Goal: Download file/media

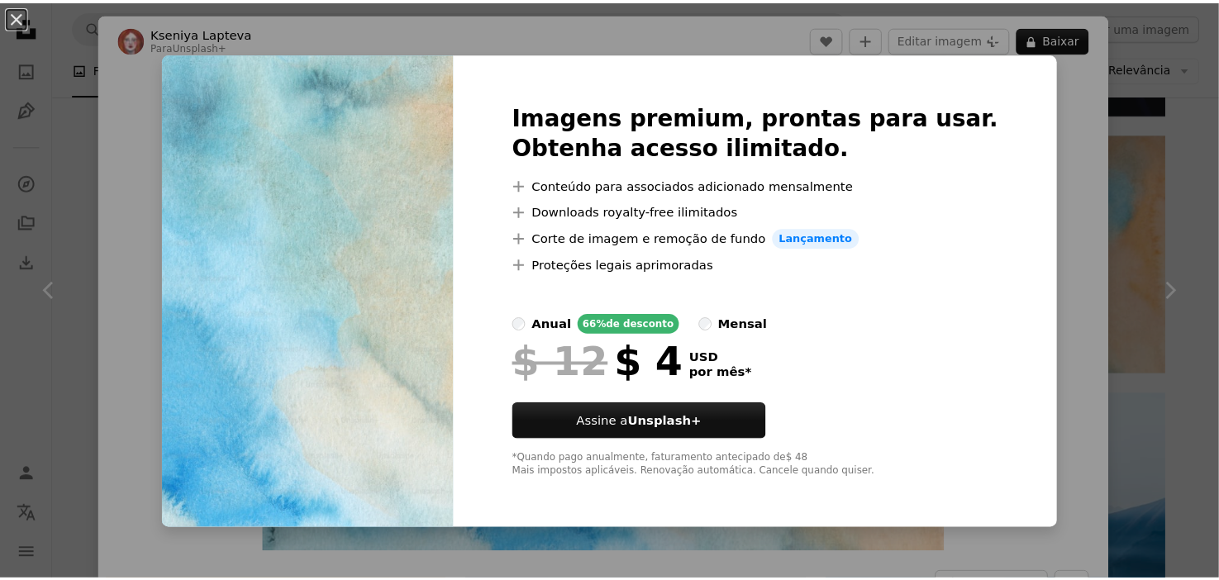
scroll to position [7986, 0]
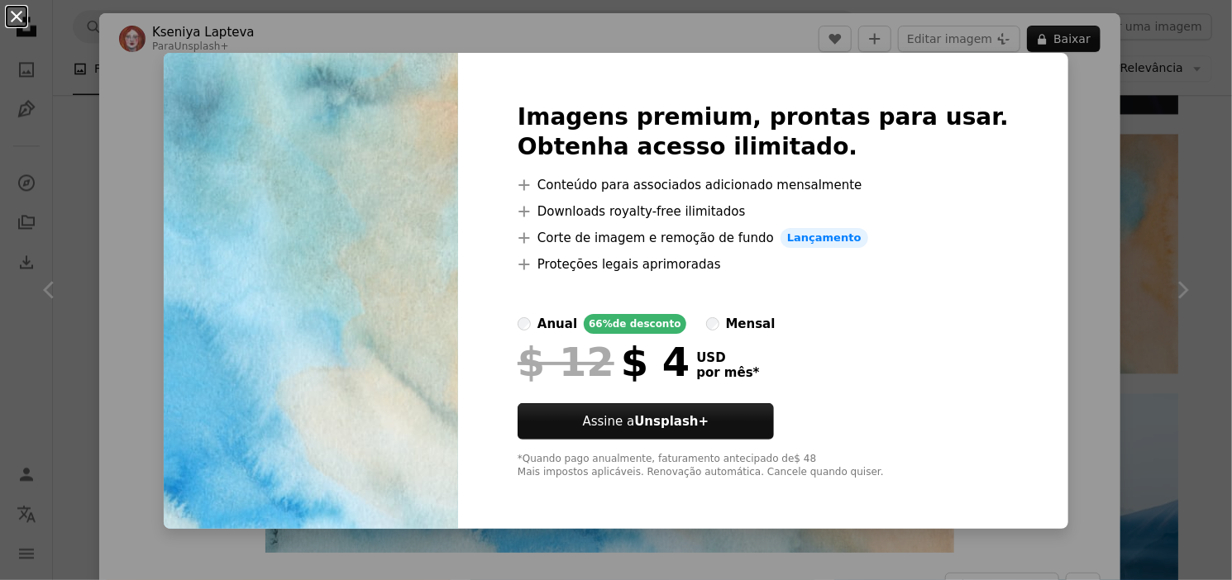
click at [17, 12] on button "An X shape" at bounding box center [17, 17] width 20 height 20
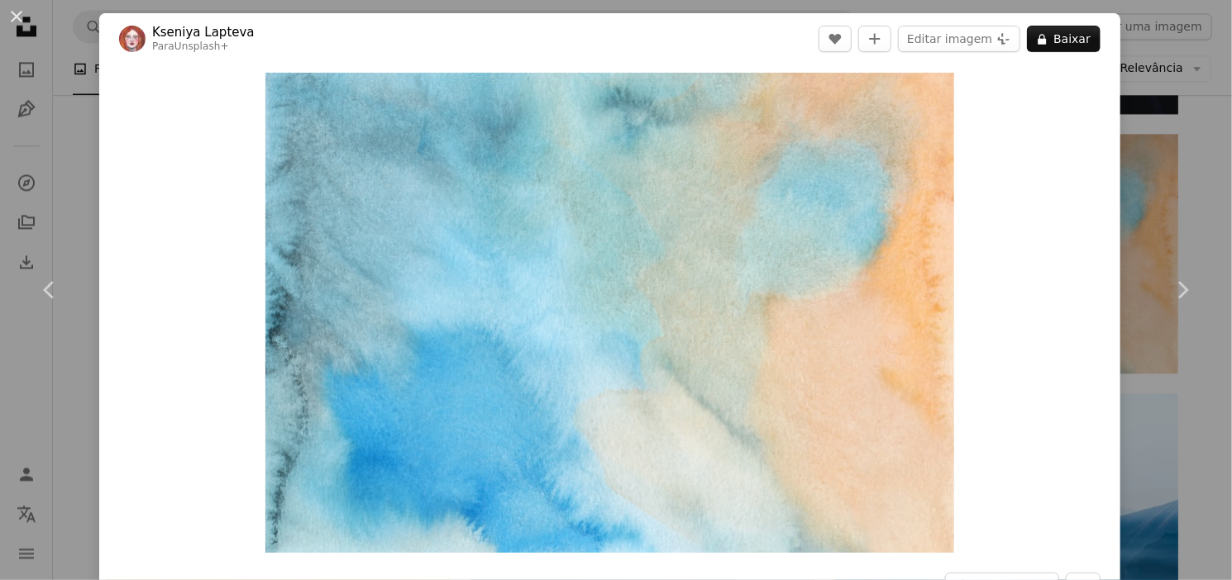
click at [26, 8] on button "An X shape" at bounding box center [17, 17] width 20 height 20
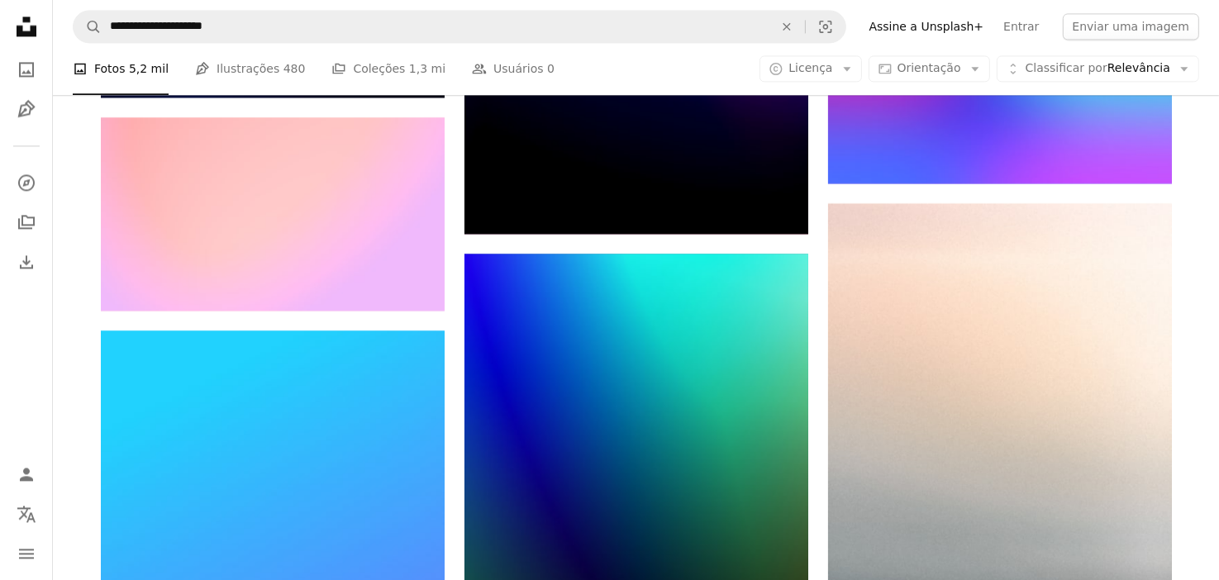
scroll to position [9860, 0]
